Goal: Transaction & Acquisition: Purchase product/service

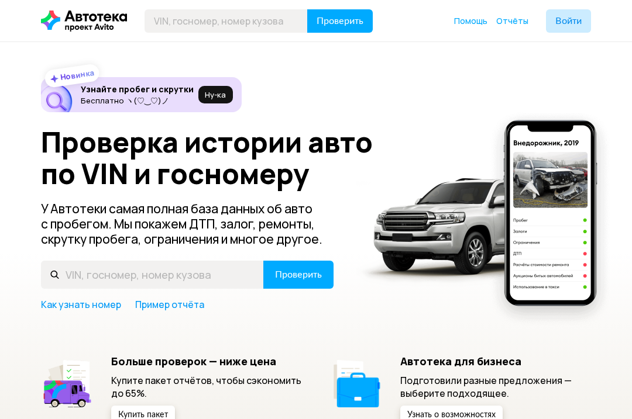
click at [16, 206] on div "Новинка Узнайте пробег и скрутки Бесплатно ヽ(♡‿♡)ノ Ну‑ка Проверка истории авто …" at bounding box center [316, 256] width 632 height 429
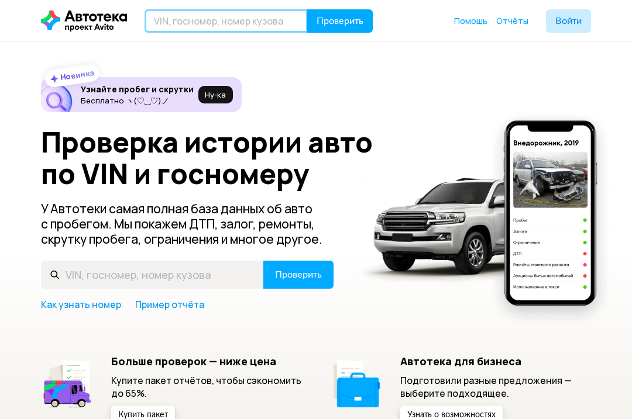
click at [242, 23] on input "text" at bounding box center [225, 20] width 163 height 23
click at [246, 28] on input "text" at bounding box center [225, 20] width 163 height 23
paste input "[US_VEHICLE_IDENTIFICATION_NUMBER]"
type input "[US_VEHICLE_IDENTIFICATION_NUMBER]"
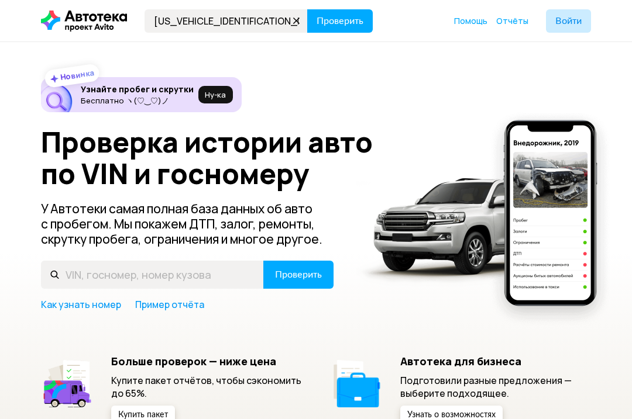
click at [345, 23] on span "Проверить" at bounding box center [339, 20] width 47 height 9
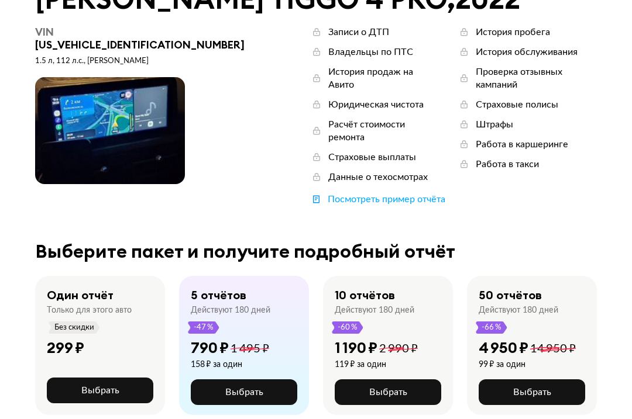
scroll to position [83, 0]
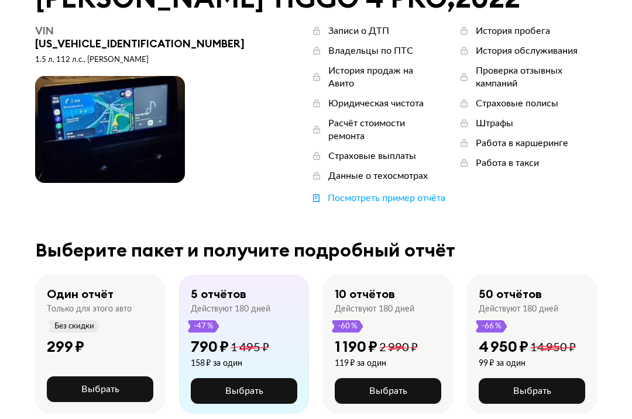
click at [71, 377] on button "Выбрать" at bounding box center [100, 390] width 106 height 26
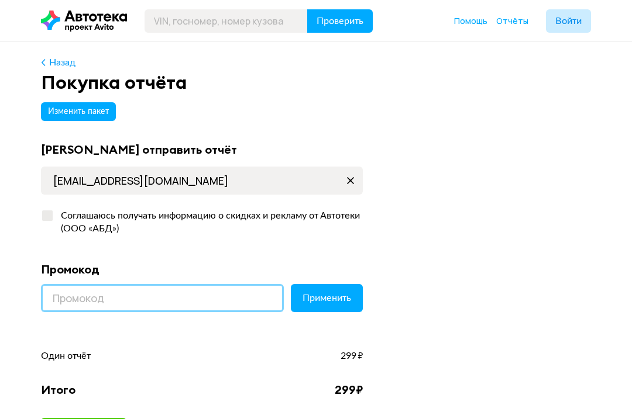
click at [81, 303] on input at bounding box center [162, 298] width 243 height 28
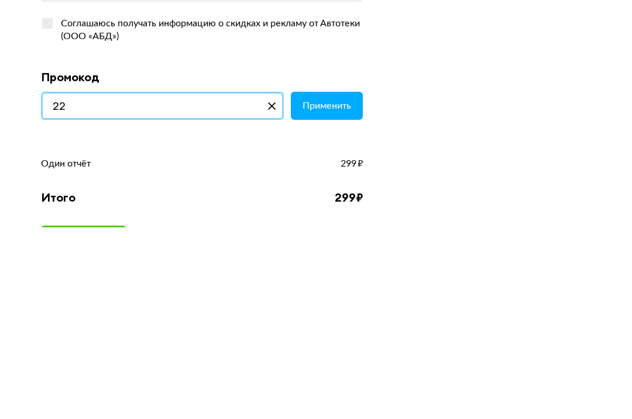
type input "2"
type input "22022073054554"
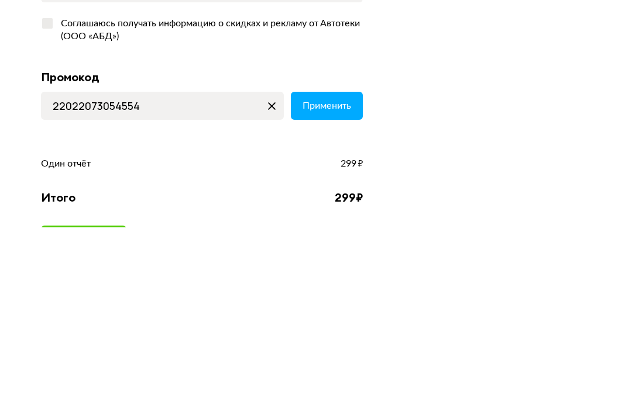
click at [274, 289] on icon at bounding box center [271, 298] width 19 height 19
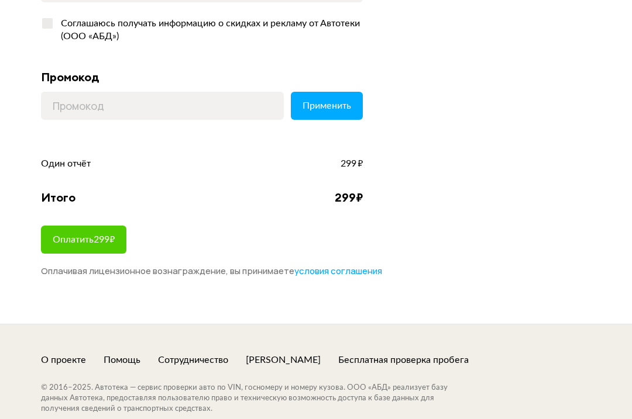
click at [101, 237] on span "Оплатить 299 ₽" at bounding box center [84, 239] width 62 height 9
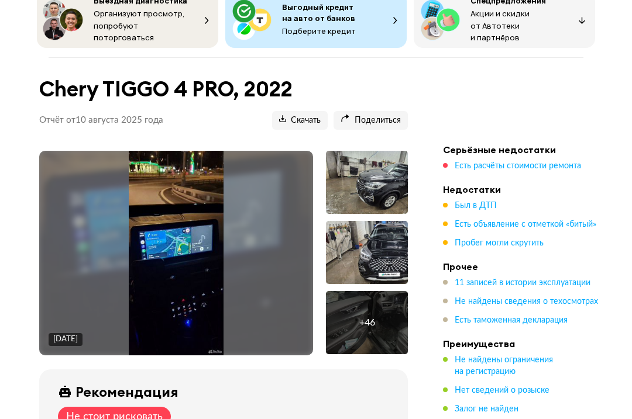
click at [504, 164] on span "Есть расчёты стоимости ремонта" at bounding box center [517, 166] width 126 height 8
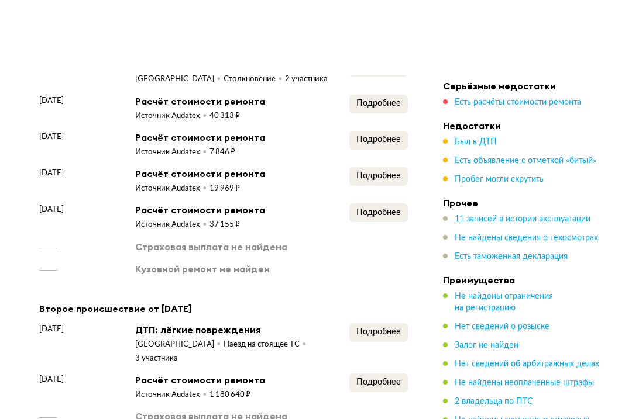
scroll to position [1727, 0]
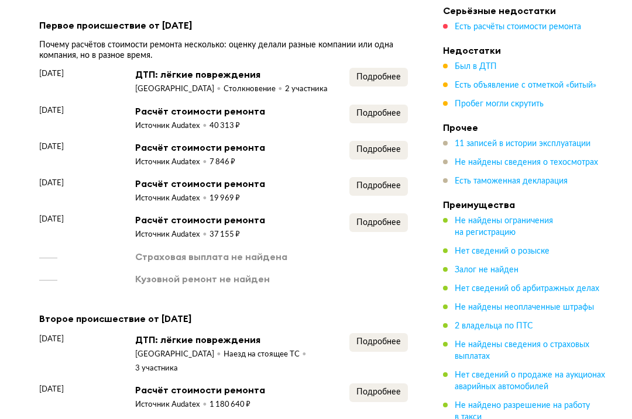
click at [470, 67] on span "Был в ДТП" at bounding box center [475, 67] width 42 height 8
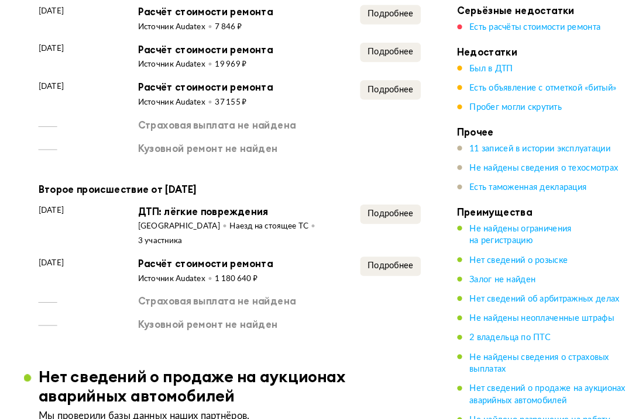
scroll to position [1872, 0]
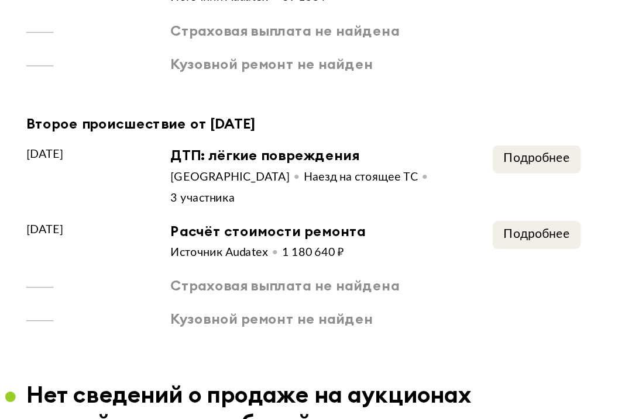
click at [364, 243] on span "Подробнее" at bounding box center [378, 247] width 44 height 8
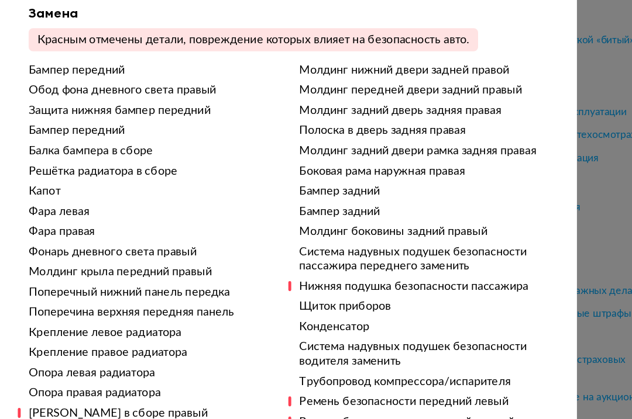
scroll to position [541, 0]
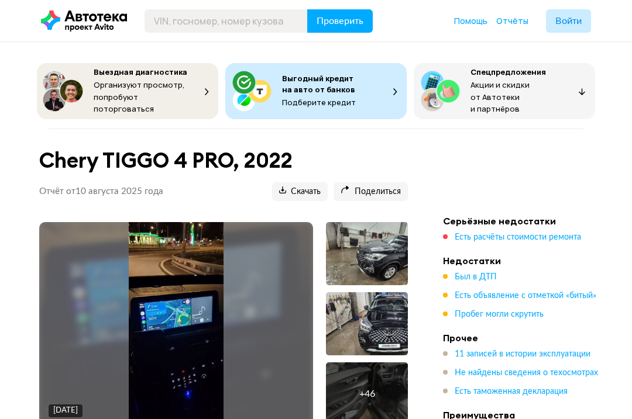
click at [549, 233] on span "Есть расчёты стоимости ремонта" at bounding box center [517, 237] width 126 height 8
click at [546, 236] on span "Есть расчёты стоимости ремонта" at bounding box center [517, 237] width 126 height 8
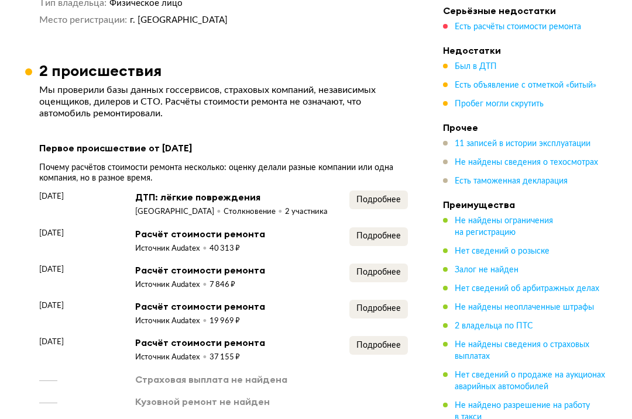
scroll to position [1769, 0]
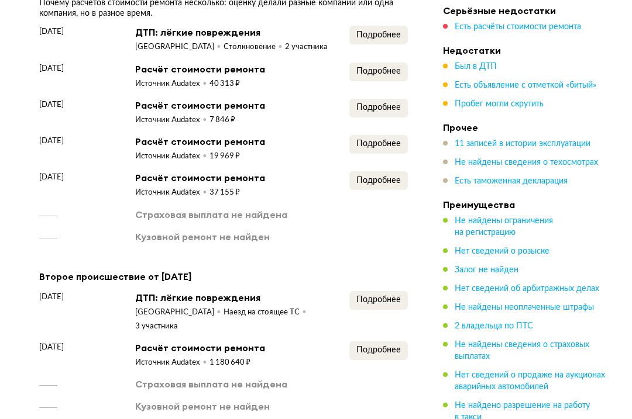
click at [386, 346] on span "Подробнее" at bounding box center [378, 350] width 44 height 8
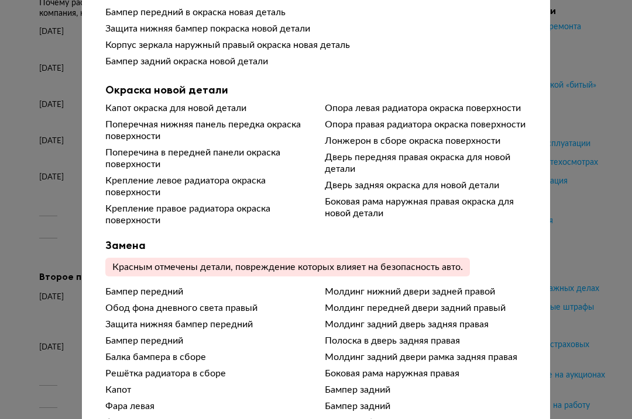
scroll to position [479, 0]
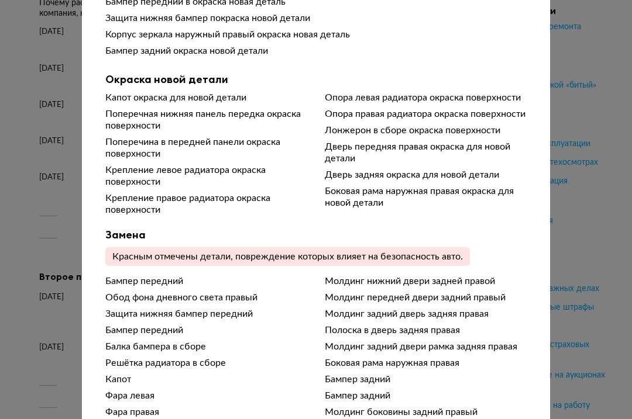
click at [597, 268] on div "Подробности расчёта Чтобы вам было проще разобраться в данных от СТО, мы обрабо…" at bounding box center [316, 209] width 632 height 419
